Goal: Task Accomplishment & Management: Manage account settings

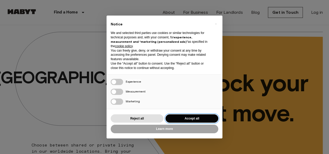
click at [177, 117] on button "Accept all" at bounding box center [192, 118] width 53 height 9
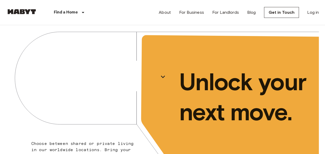
click at [316, 16] on div "About For Business For Landlords Blog Get in Touch Log in" at bounding box center [239, 12] width 160 height 25
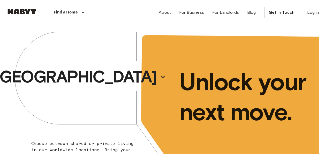
click at [315, 13] on link "Log in" at bounding box center [313, 12] width 12 height 6
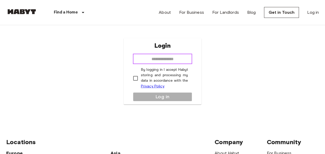
click at [178, 57] on input "email" at bounding box center [162, 59] width 59 height 10
type input "**********"
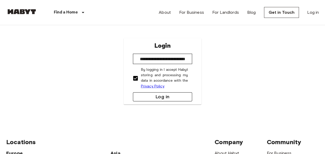
click at [163, 99] on button "Log in" at bounding box center [162, 96] width 59 height 9
